Goal: Obtain resource: Download file/media

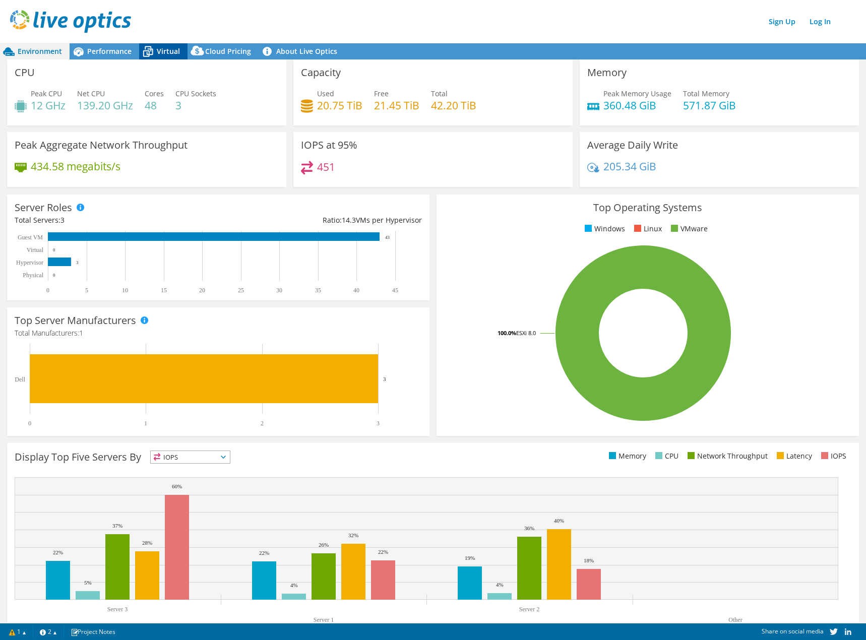
click at [154, 49] on icon at bounding box center [148, 52] width 18 height 18
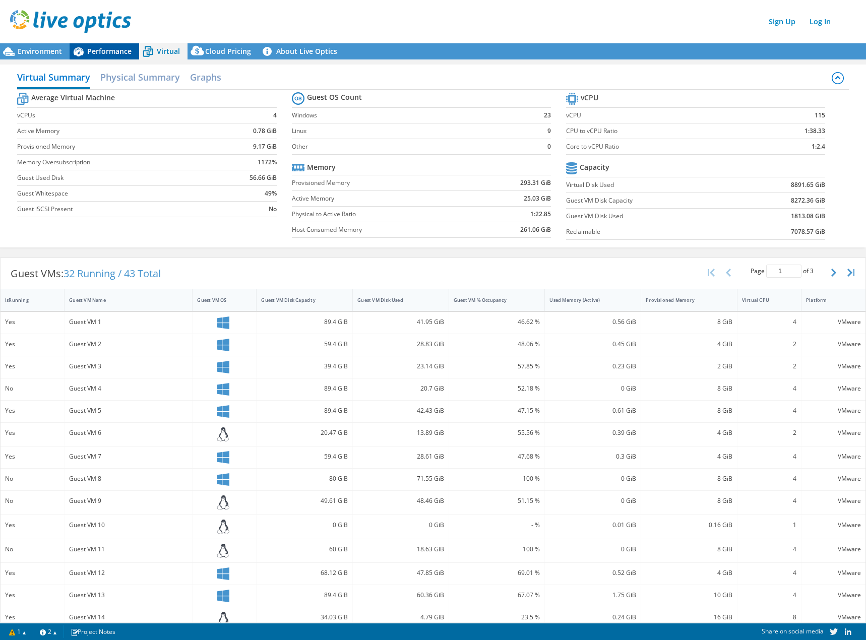
click at [114, 52] on span "Performance" at bounding box center [109, 51] width 44 height 10
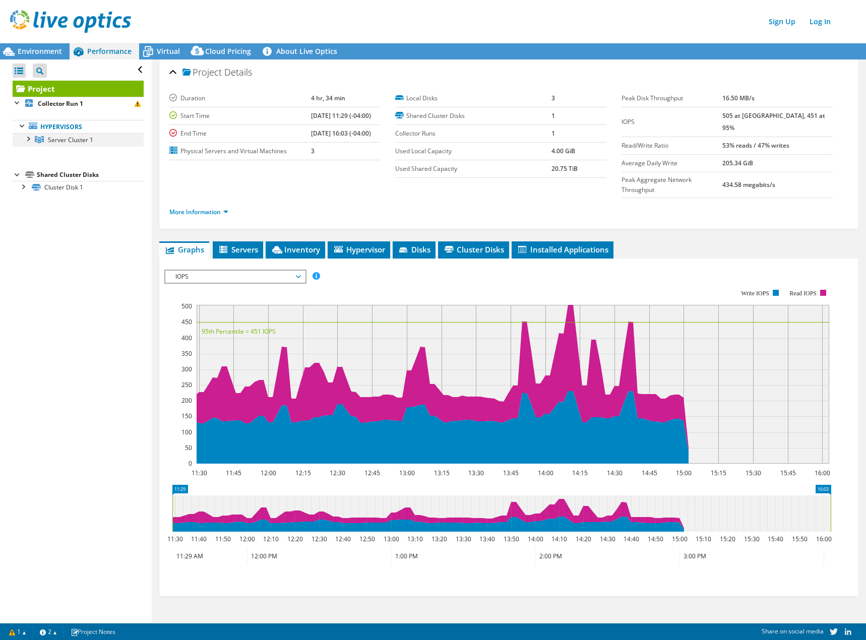
click at [30, 141] on div at bounding box center [28, 138] width 10 height 10
click at [168, 54] on span "Virtual" at bounding box center [168, 51] width 23 height 10
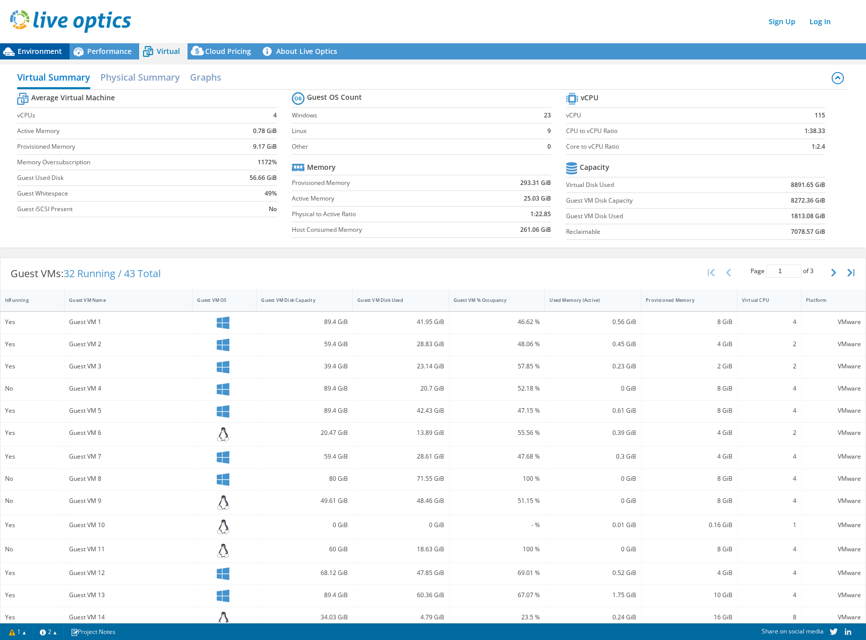
click at [57, 51] on span "Environment" at bounding box center [40, 51] width 44 height 10
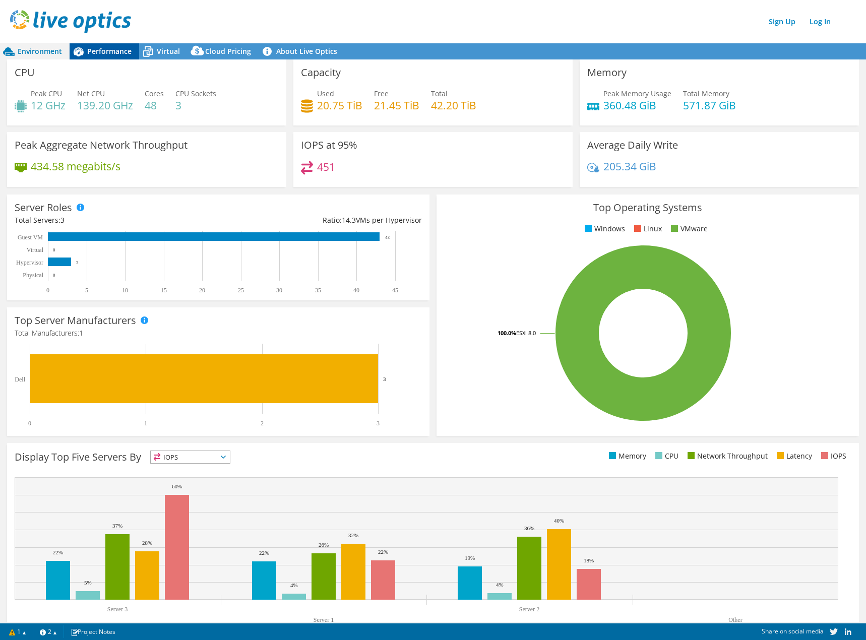
click at [116, 55] on span "Performance" at bounding box center [109, 51] width 44 height 10
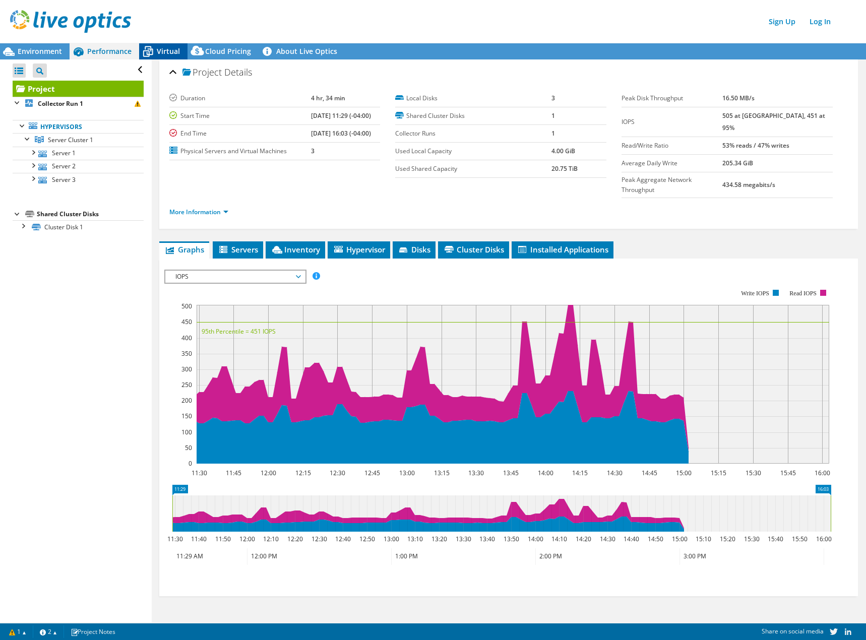
click at [172, 48] on span "Virtual" at bounding box center [168, 51] width 23 height 10
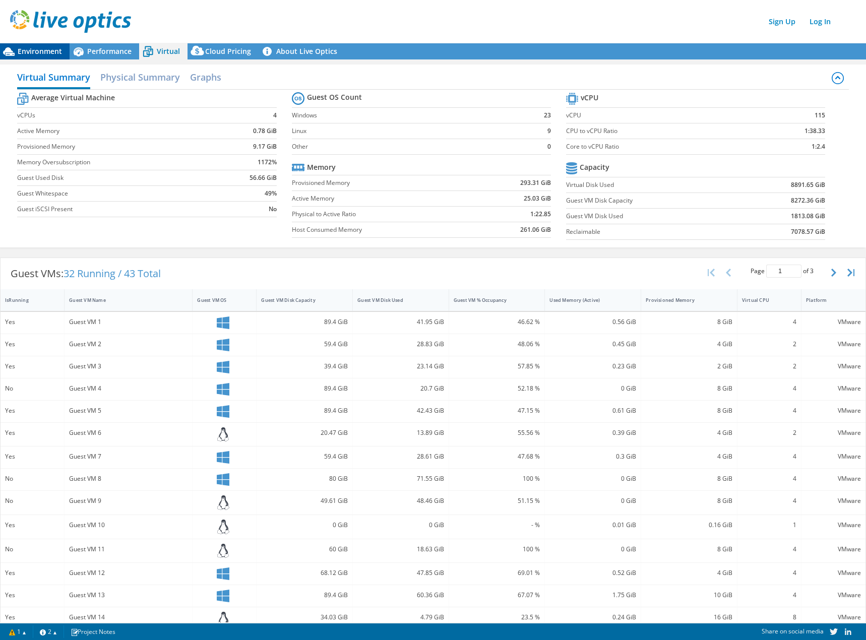
click at [45, 48] on span "Environment" at bounding box center [40, 51] width 44 height 10
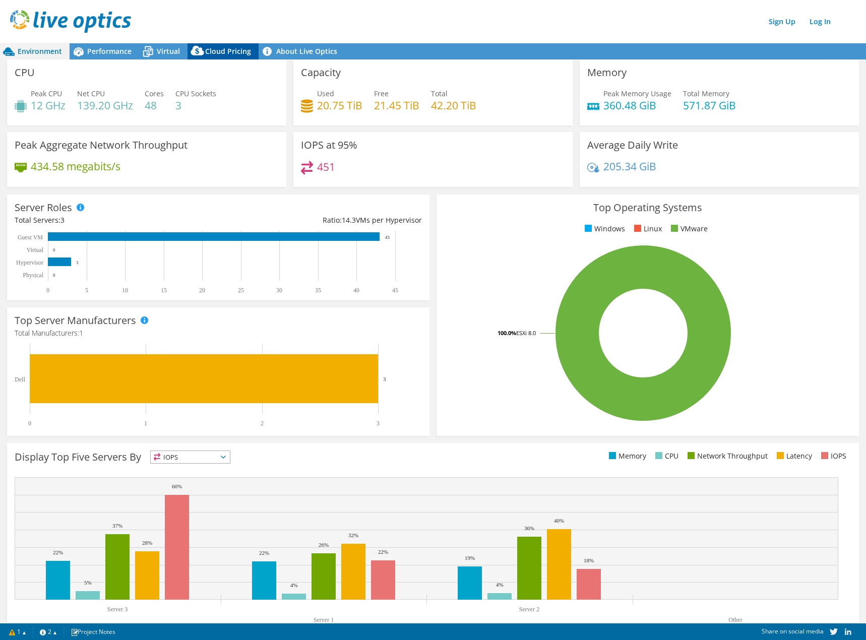
click at [219, 49] on span "Cloud Pricing" at bounding box center [228, 51] width 46 height 10
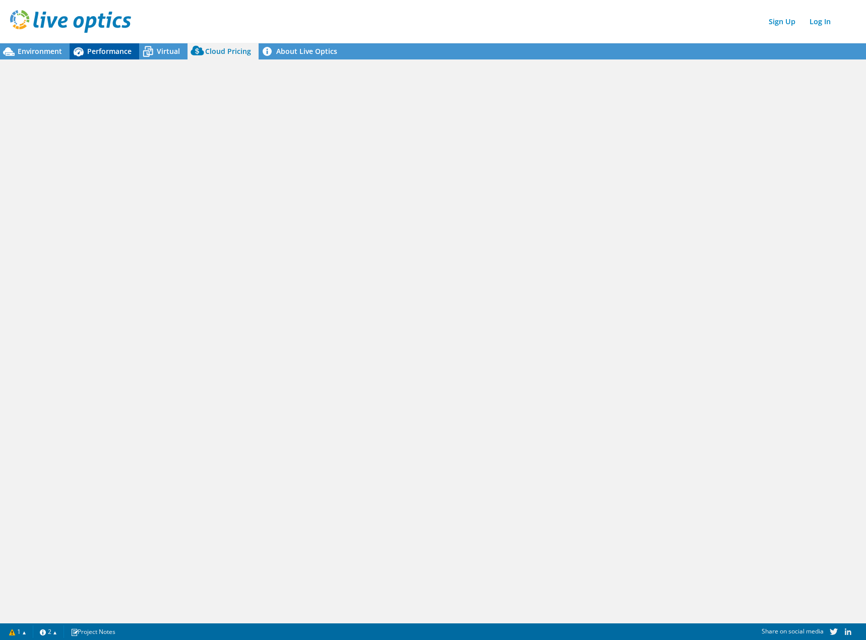
click at [124, 50] on span "Performance" at bounding box center [109, 51] width 44 height 10
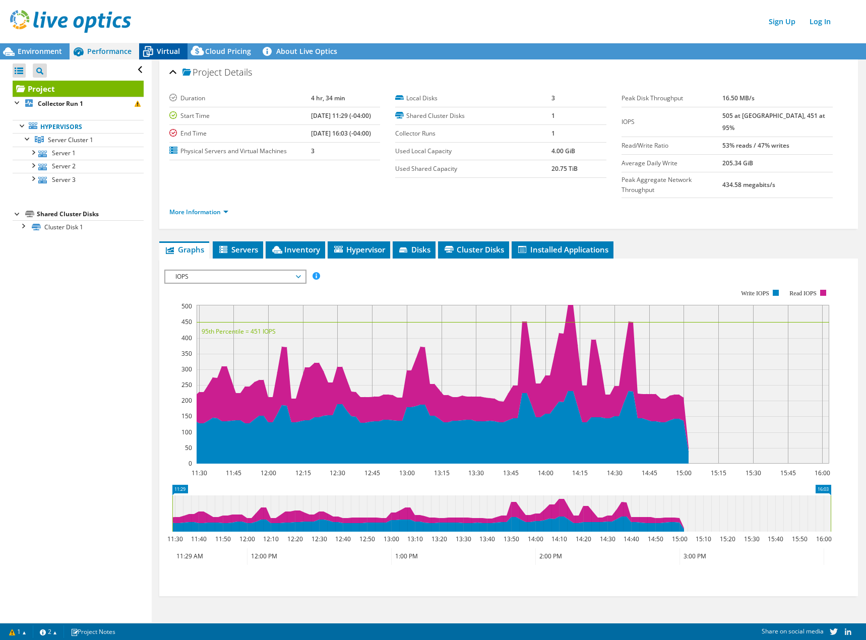
click at [166, 49] on span "Virtual" at bounding box center [168, 51] width 23 height 10
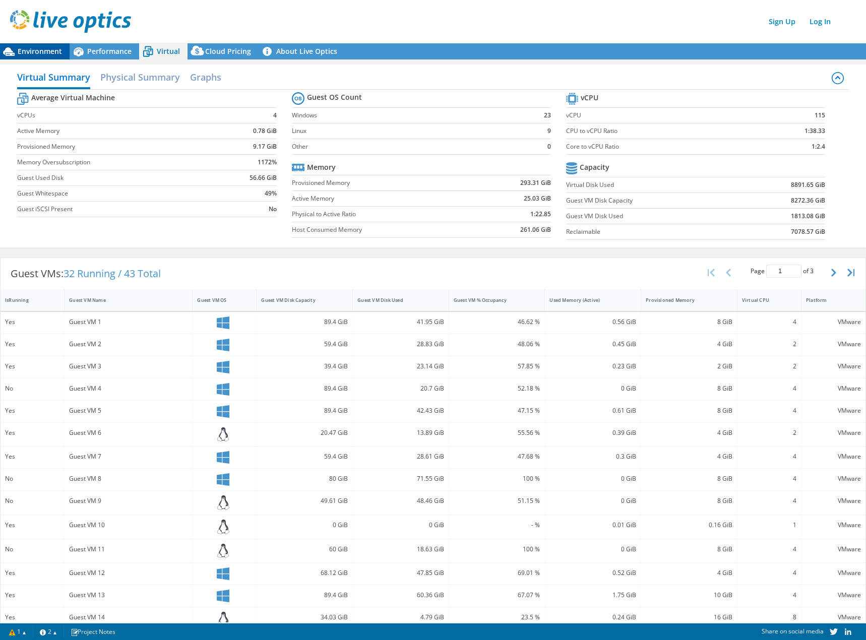
click at [25, 49] on span "Environment" at bounding box center [40, 51] width 44 height 10
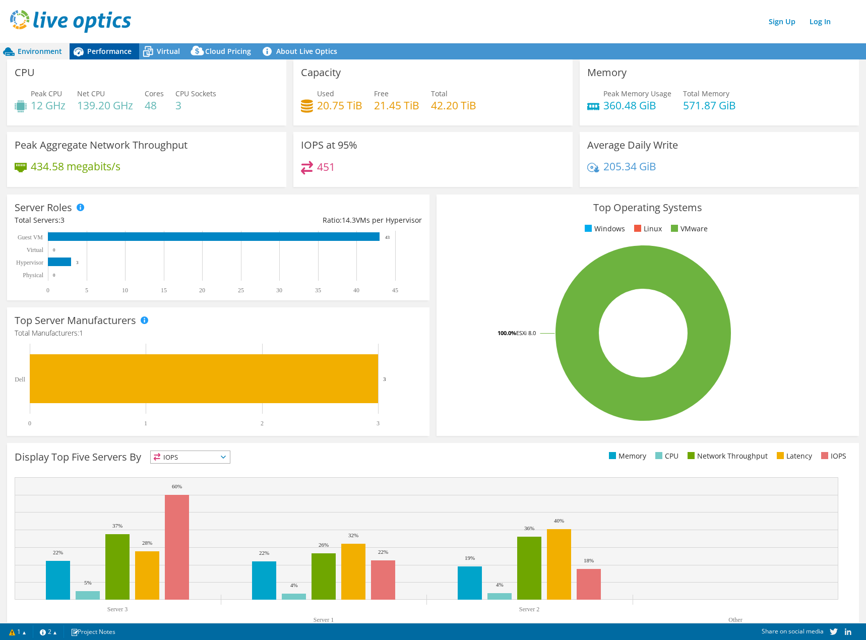
click at [103, 53] on span "Performance" at bounding box center [109, 51] width 44 height 10
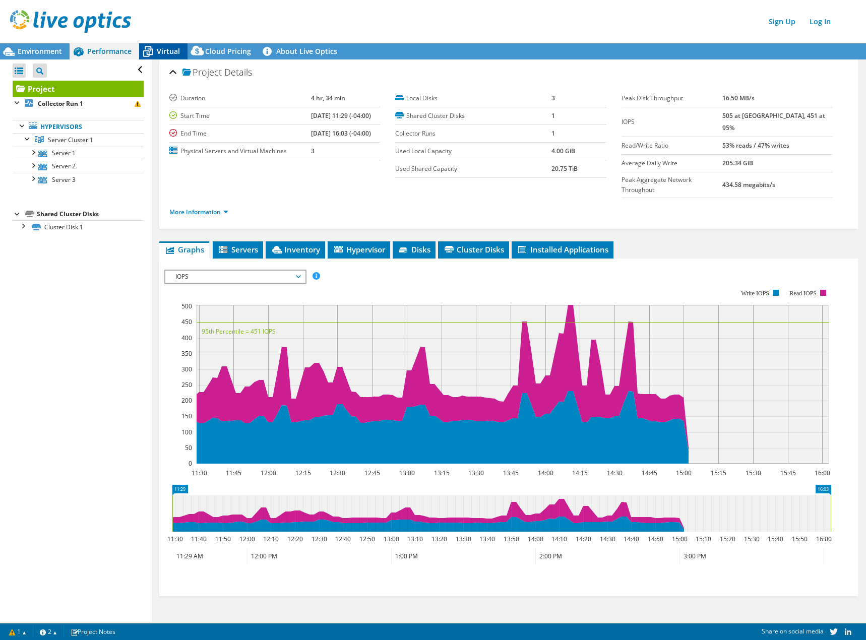
click at [175, 51] on span "Virtual" at bounding box center [168, 51] width 23 height 10
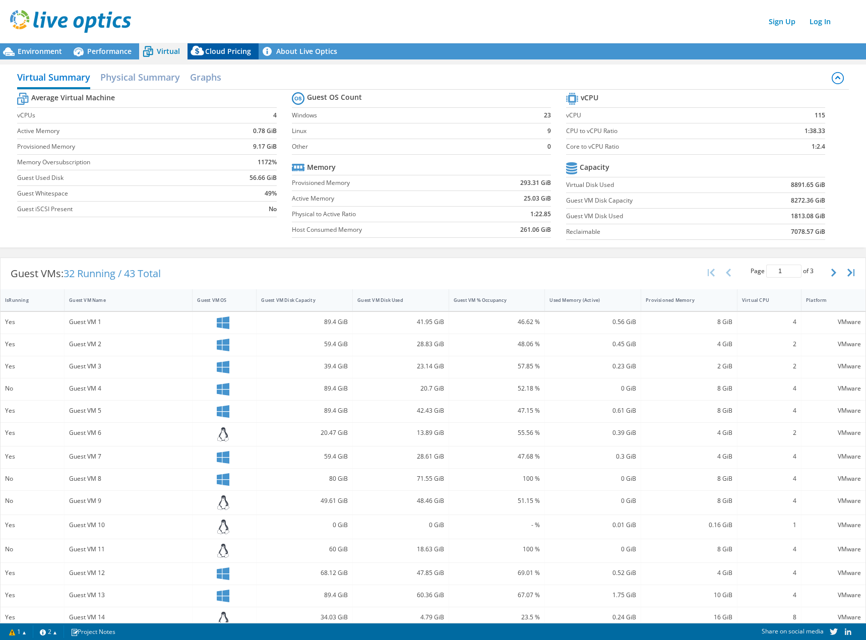
click at [218, 51] on span "Cloud Pricing" at bounding box center [228, 51] width 46 height 10
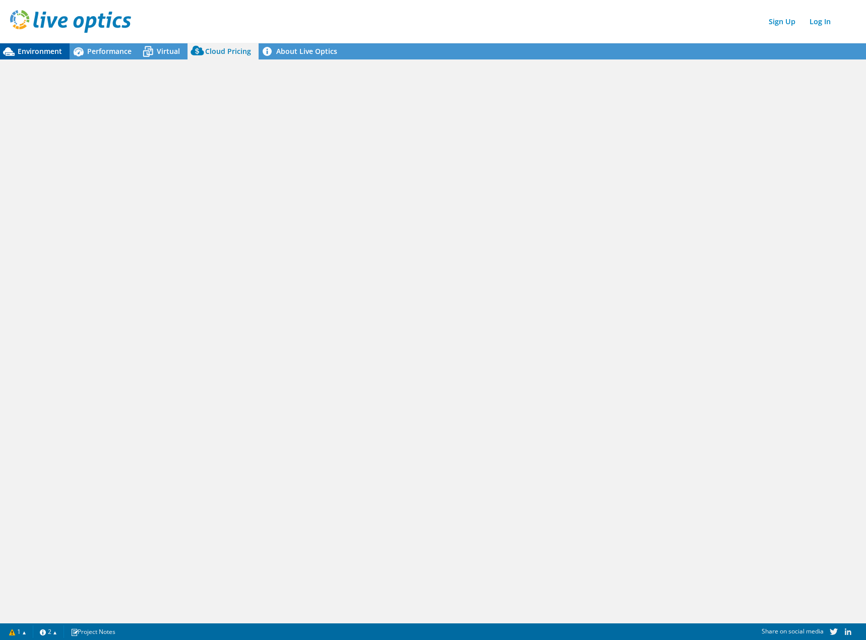
click at [33, 45] on div "Environment" at bounding box center [35, 51] width 70 height 16
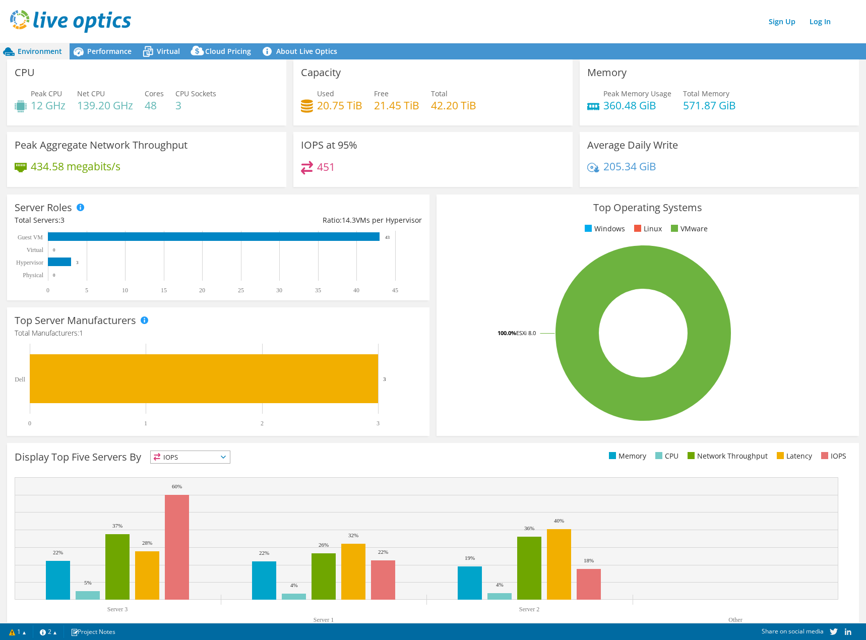
click at [366, 13] on div "Sign Up Log In" at bounding box center [443, 21] width 866 height 23
click at [321, 53] on link "About Live Optics" at bounding box center [302, 51] width 86 height 16
click at [107, 53] on span "Performance" at bounding box center [109, 51] width 44 height 10
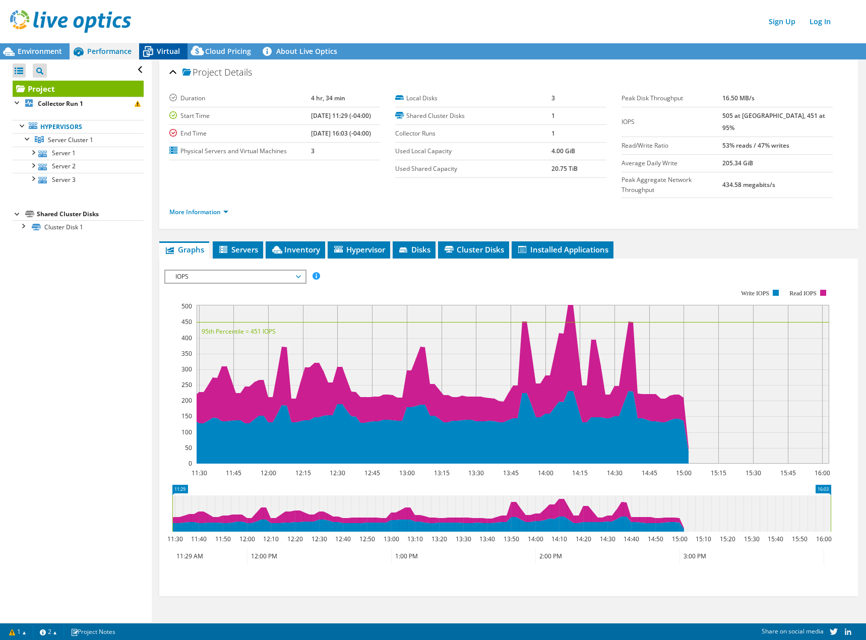
click at [173, 53] on span "Virtual" at bounding box center [168, 51] width 23 height 10
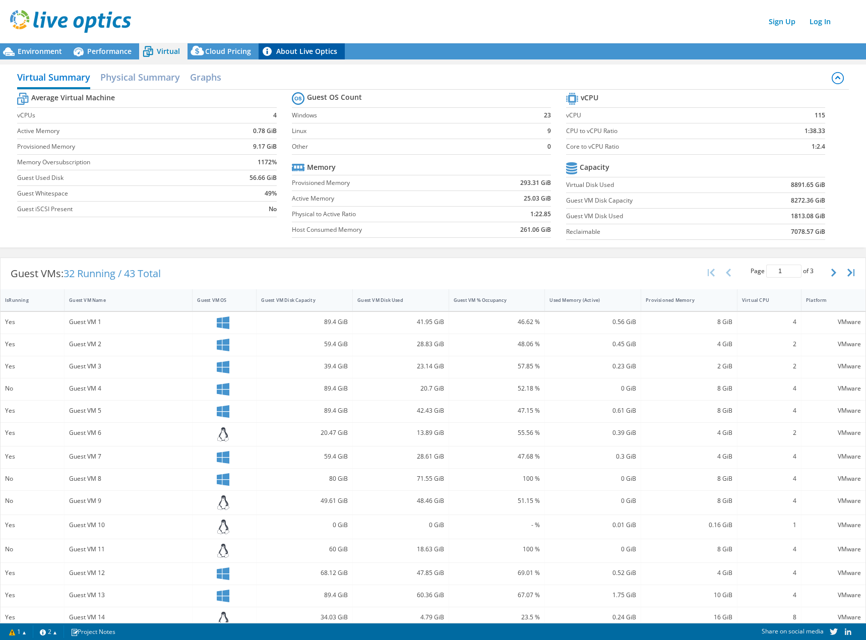
click at [289, 49] on link "About Live Optics" at bounding box center [302, 51] width 86 height 16
click at [51, 56] on div "Environment" at bounding box center [35, 51] width 70 height 16
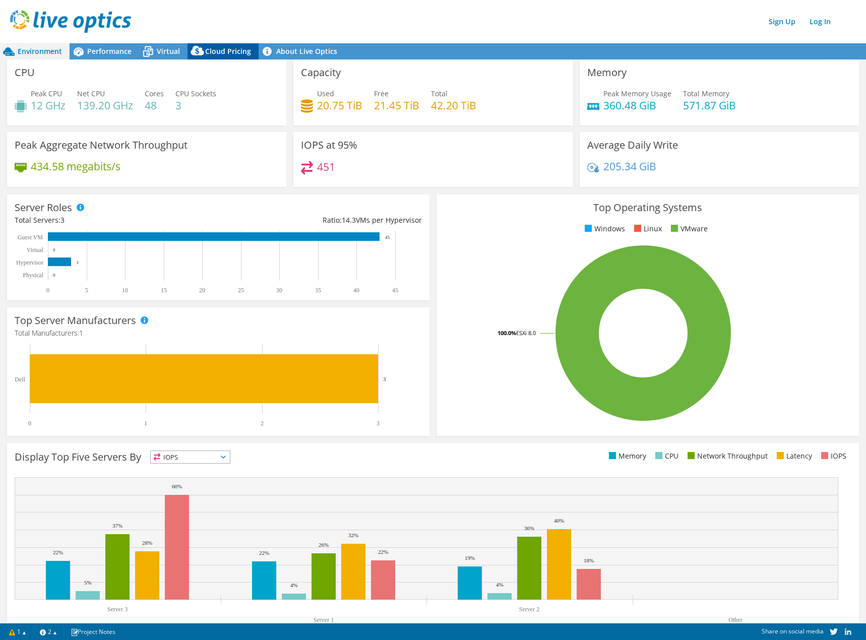
click at [216, 51] on span "Cloud Pricing" at bounding box center [228, 51] width 46 height 10
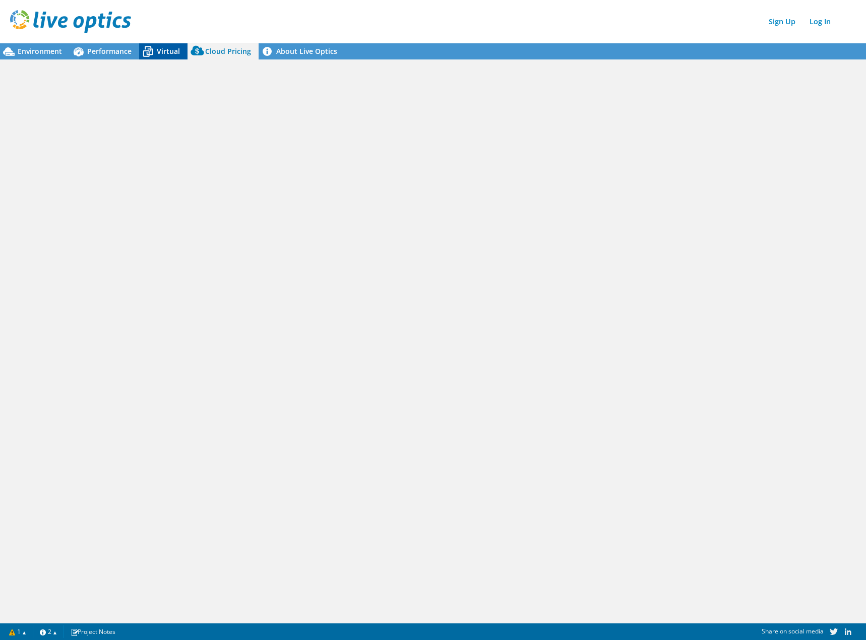
click at [170, 51] on span "Virtual" at bounding box center [168, 51] width 23 height 10
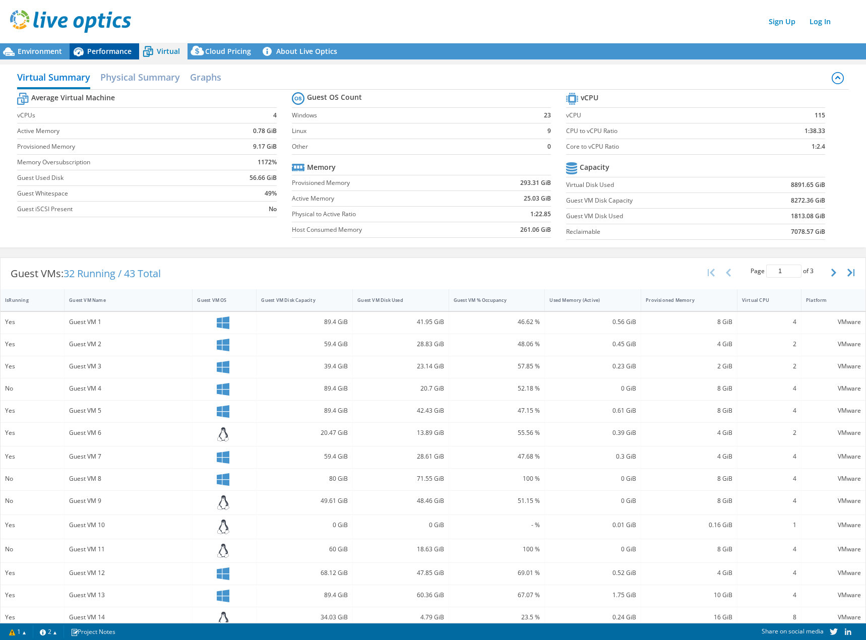
click at [122, 52] on span "Performance" at bounding box center [109, 51] width 44 height 10
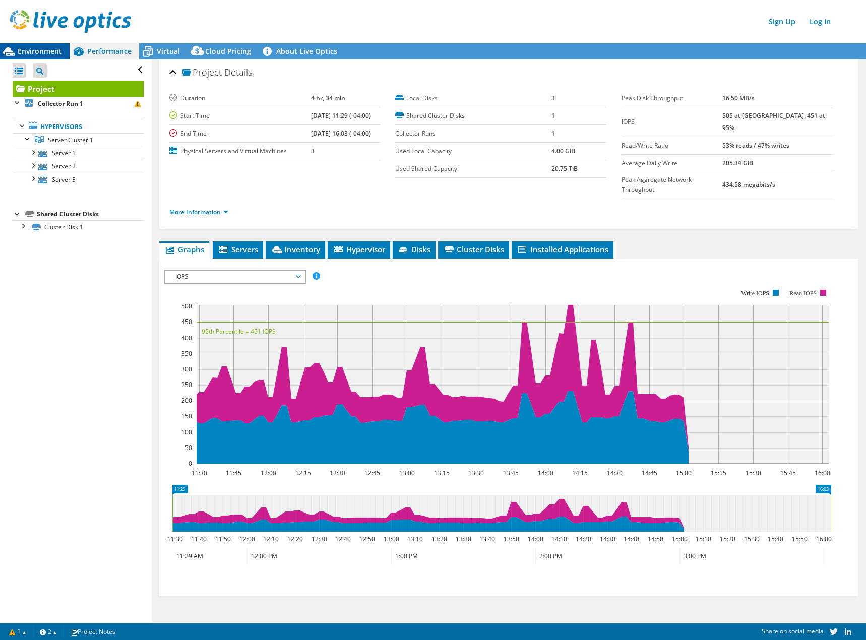
click at [42, 52] on span "Environment" at bounding box center [40, 51] width 44 height 10
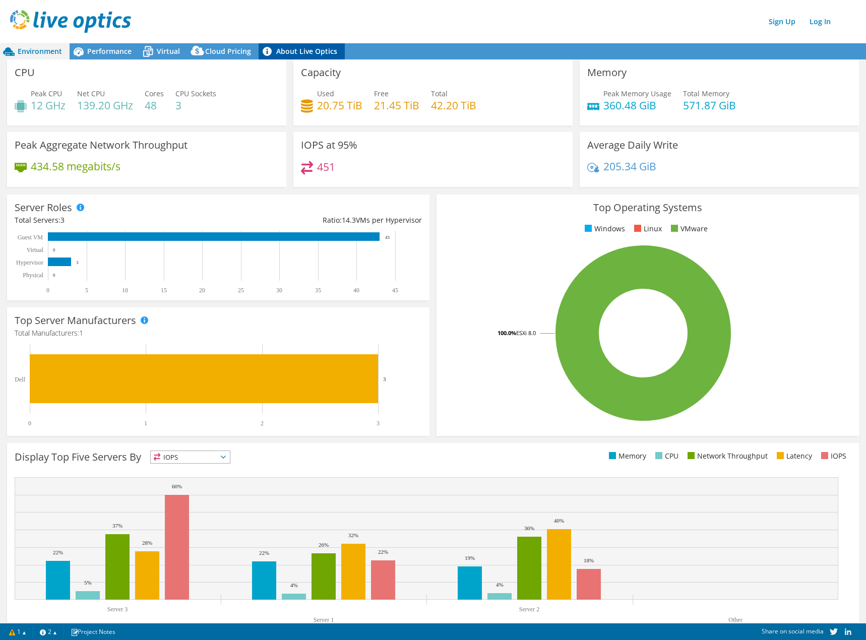
click at [315, 51] on link "About Live Optics" at bounding box center [302, 51] width 86 height 16
click at [108, 47] on span "Performance" at bounding box center [109, 51] width 44 height 10
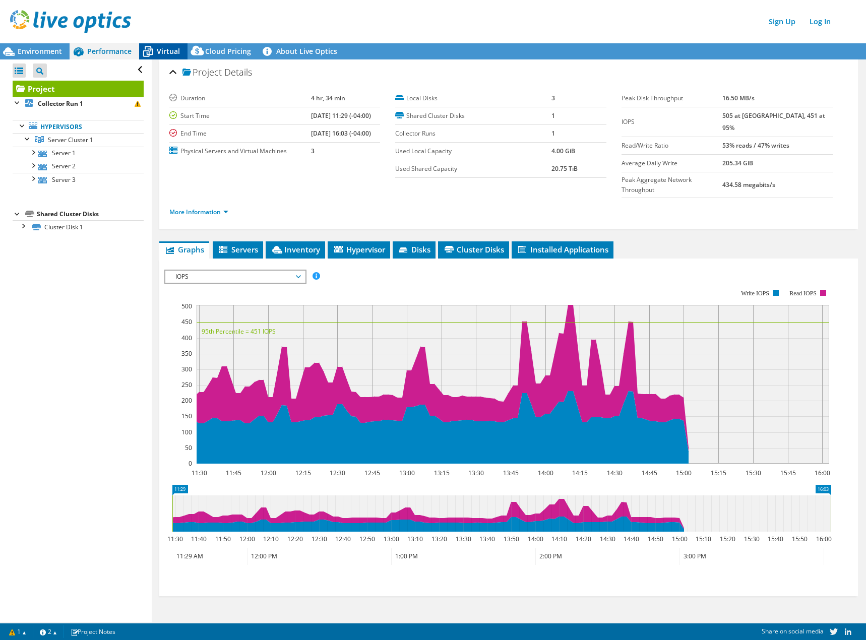
click at [166, 48] on span "Virtual" at bounding box center [168, 51] width 23 height 10
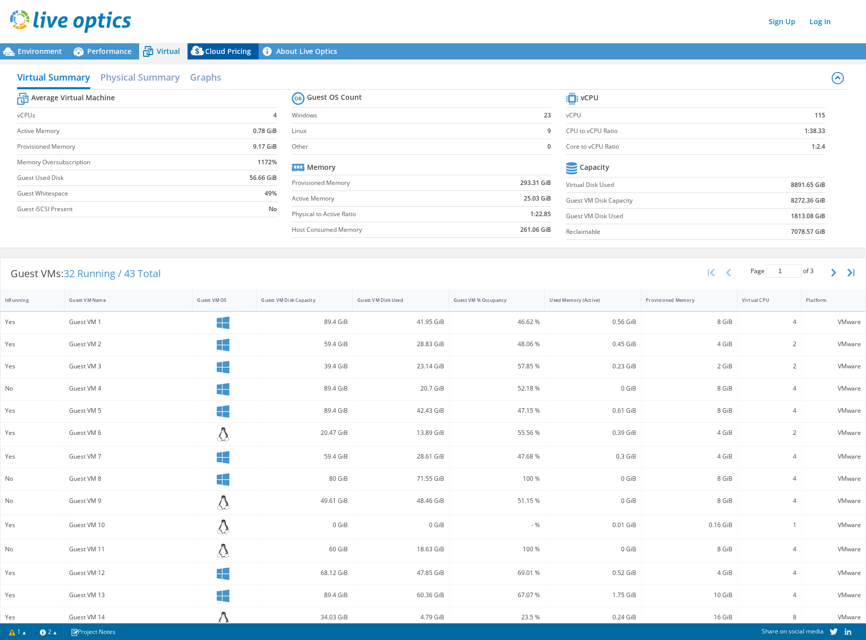
click at [224, 48] on span "Cloud Pricing" at bounding box center [228, 51] width 46 height 10
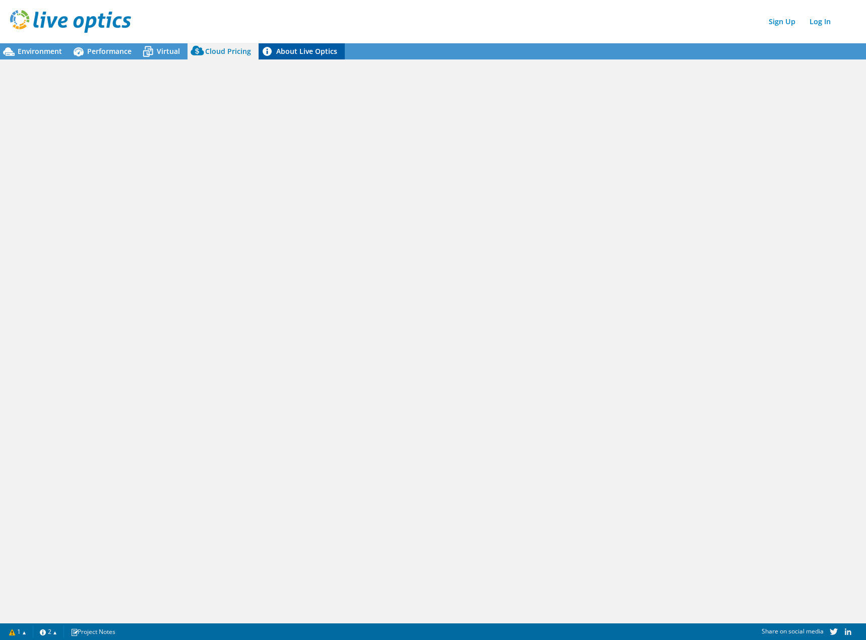
click at [295, 51] on link "About Live Optics" at bounding box center [302, 51] width 86 height 16
click at [826, 19] on link "Log In" at bounding box center [820, 21] width 31 height 15
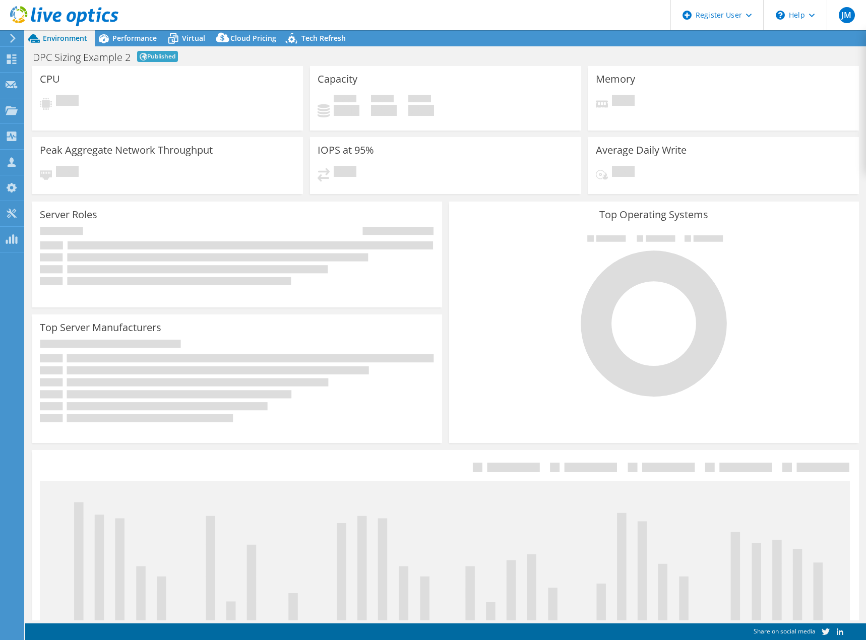
select select "EUFrankfurt"
select select "EUR"
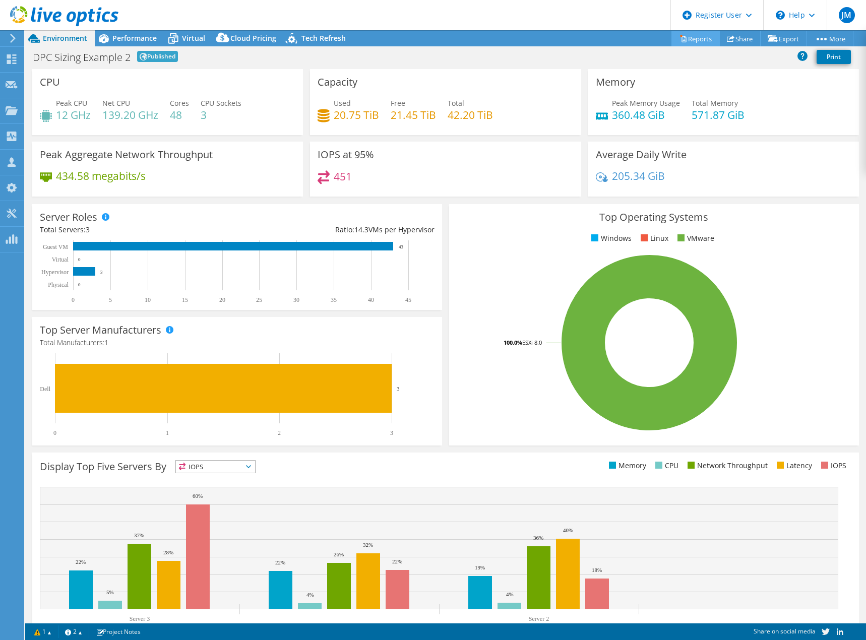
click at [694, 38] on link "Reports" at bounding box center [696, 39] width 48 height 16
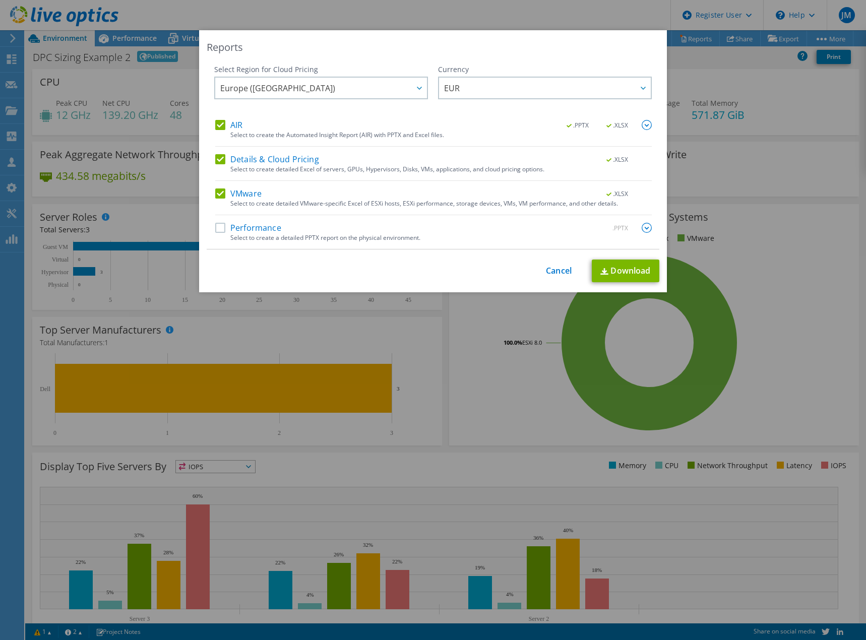
click at [243, 230] on label "Performance" at bounding box center [248, 228] width 66 height 10
click at [0, 0] on input "Performance" at bounding box center [0, 0] width 0 height 0
click at [619, 274] on link "Download" at bounding box center [626, 271] width 68 height 23
click at [557, 274] on link "Cancel" at bounding box center [559, 271] width 26 height 10
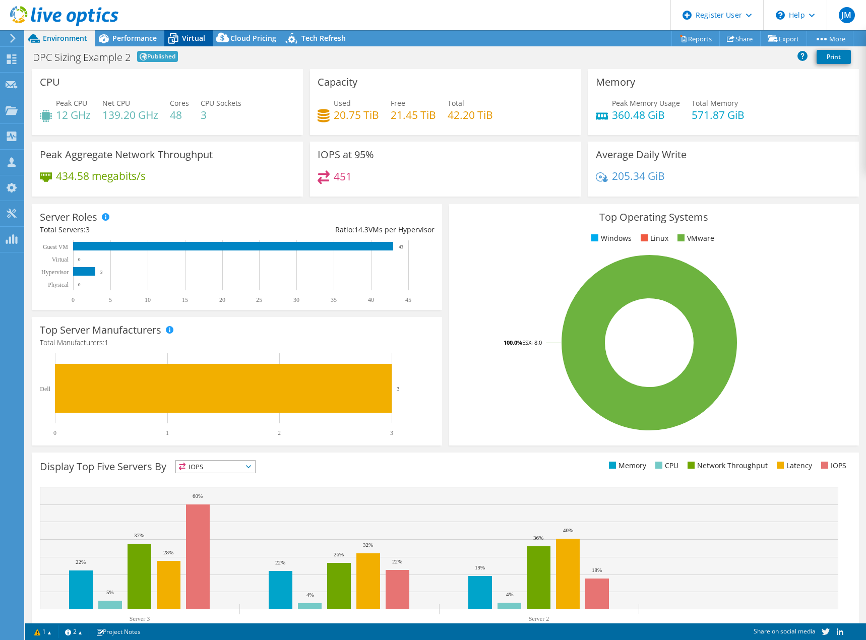
click at [189, 38] on span "Virtual" at bounding box center [193, 38] width 23 height 10
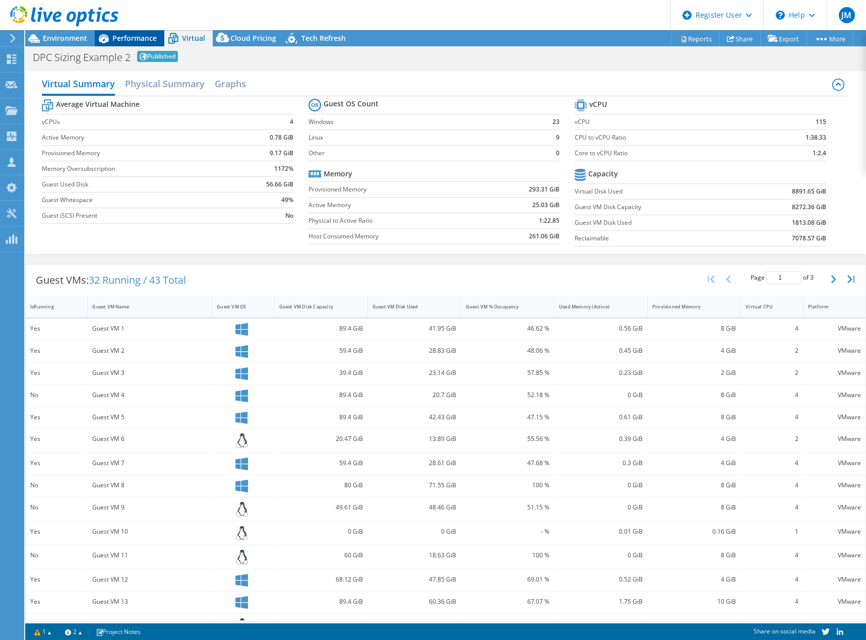
click at [123, 40] on span "Performance" at bounding box center [134, 38] width 44 height 10
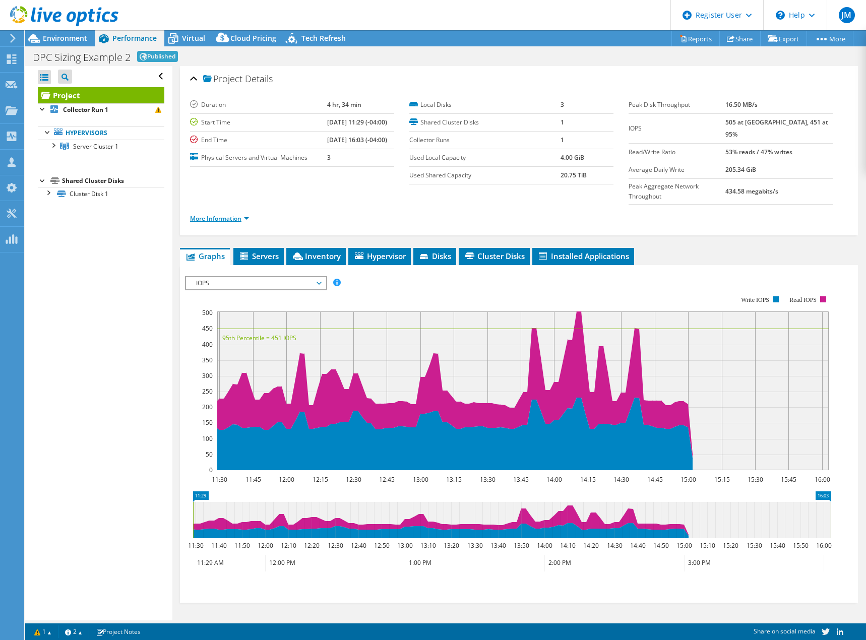
click at [244, 214] on link "More Information" at bounding box center [219, 218] width 59 height 9
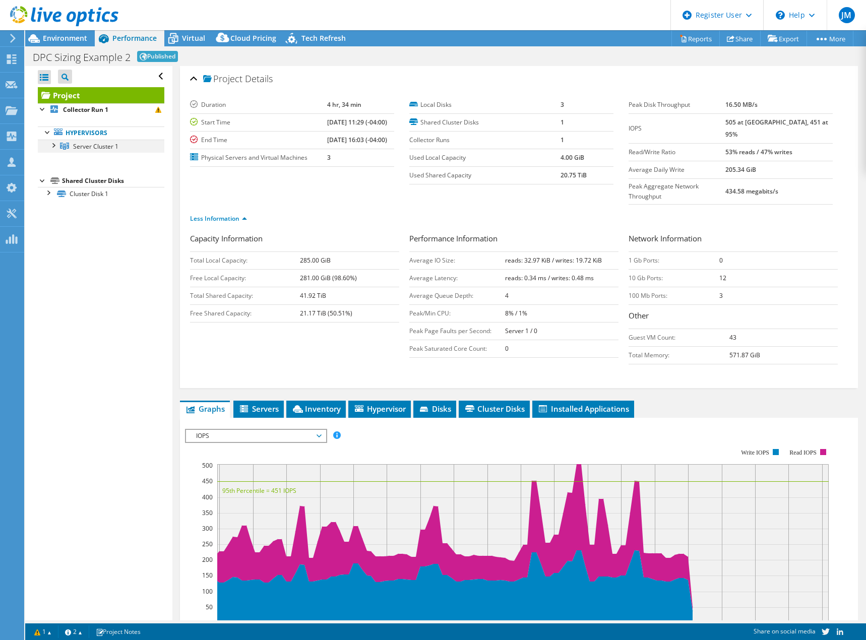
click at [55, 147] on div at bounding box center [53, 145] width 10 height 10
click at [49, 234] on div at bounding box center [48, 232] width 10 height 10
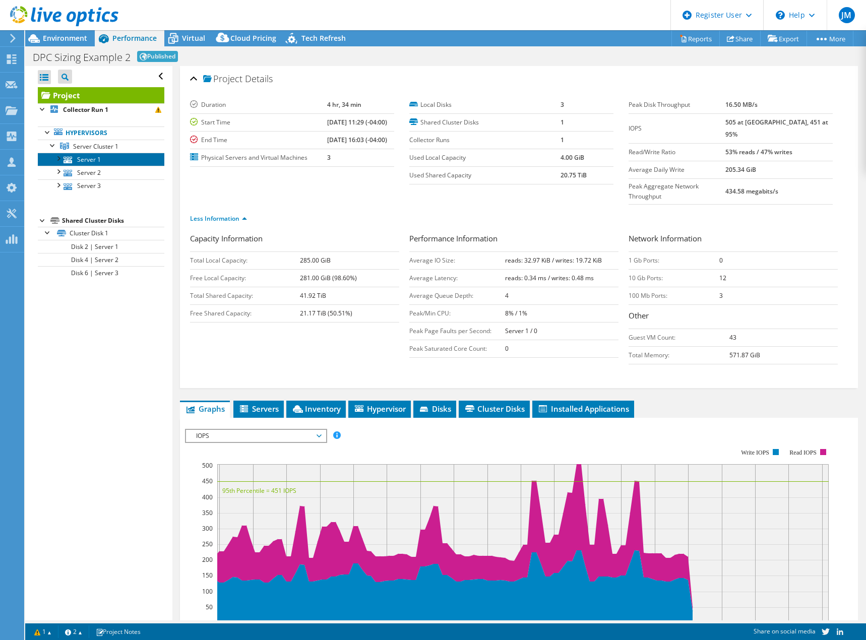
click at [96, 161] on link "Server 1" at bounding box center [101, 159] width 127 height 13
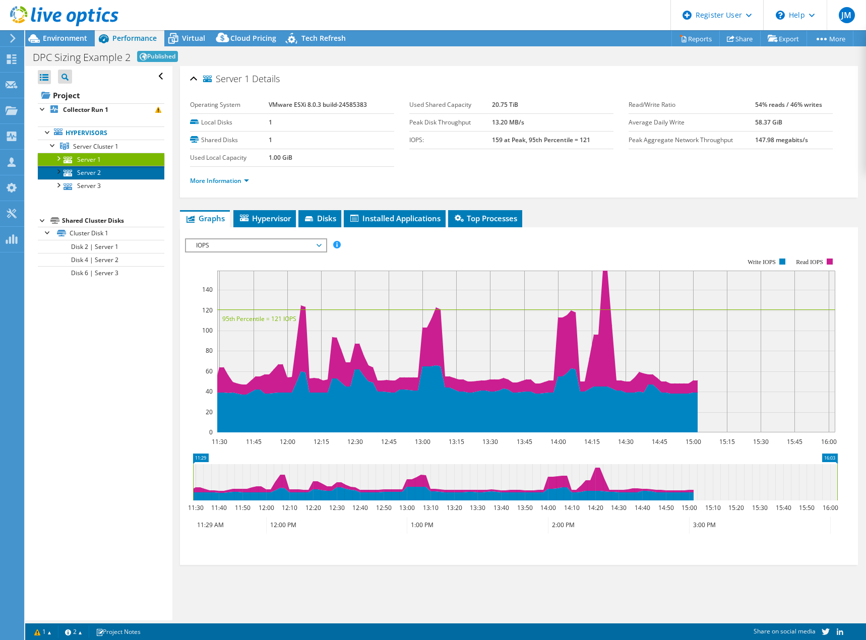
click at [99, 172] on link "Server 2" at bounding box center [101, 172] width 127 height 13
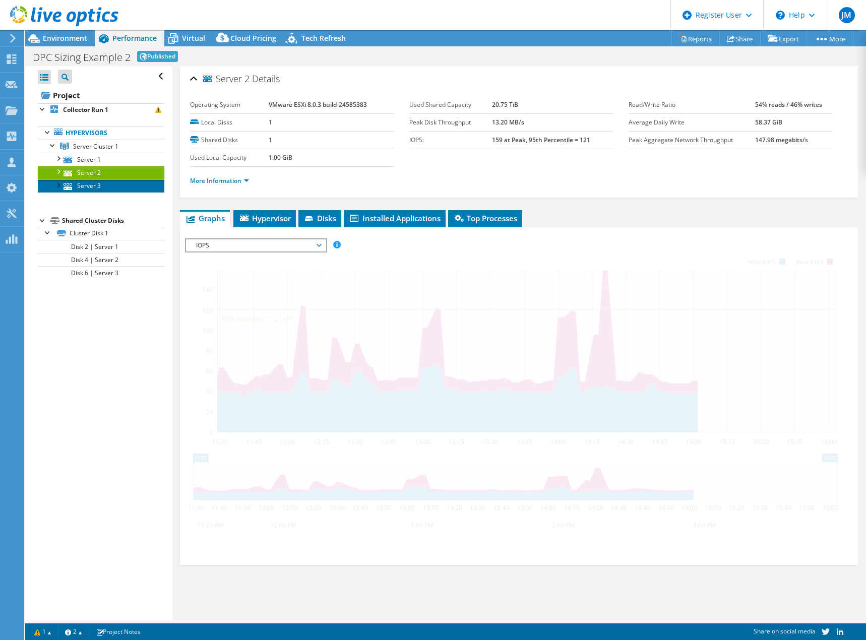
click at [103, 187] on link "Server 3" at bounding box center [101, 186] width 127 height 13
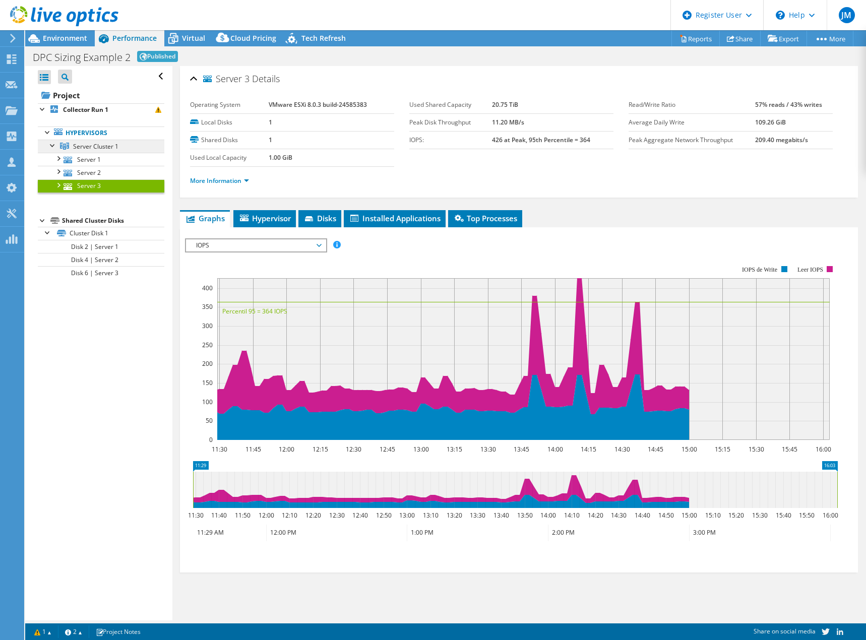
click at [80, 144] on span "Server Cluster 1" at bounding box center [95, 146] width 45 height 9
